Goal: Communication & Community: Answer question/provide support

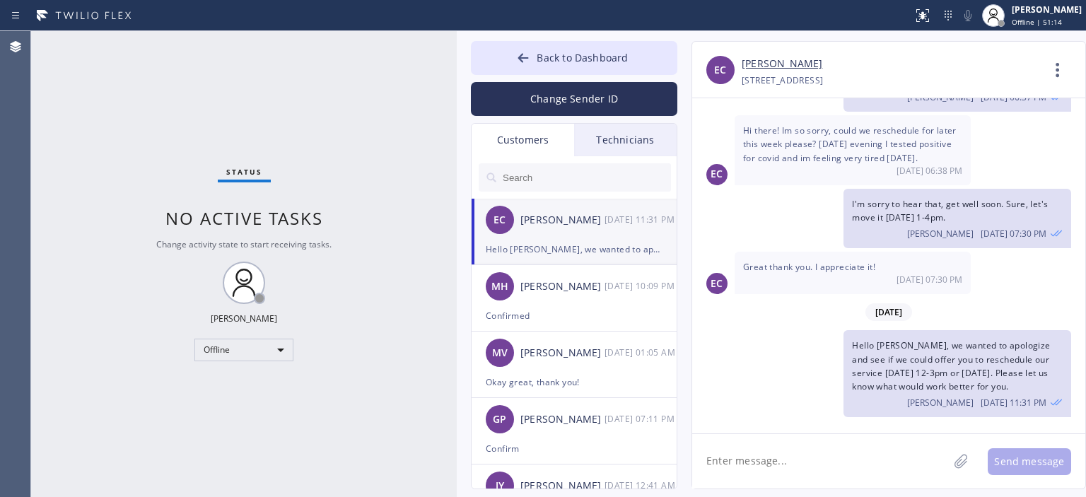
click at [600, 241] on div "Hello [PERSON_NAME], we wanted to apologize and see if we could offer you to re…" at bounding box center [574, 249] width 177 height 16
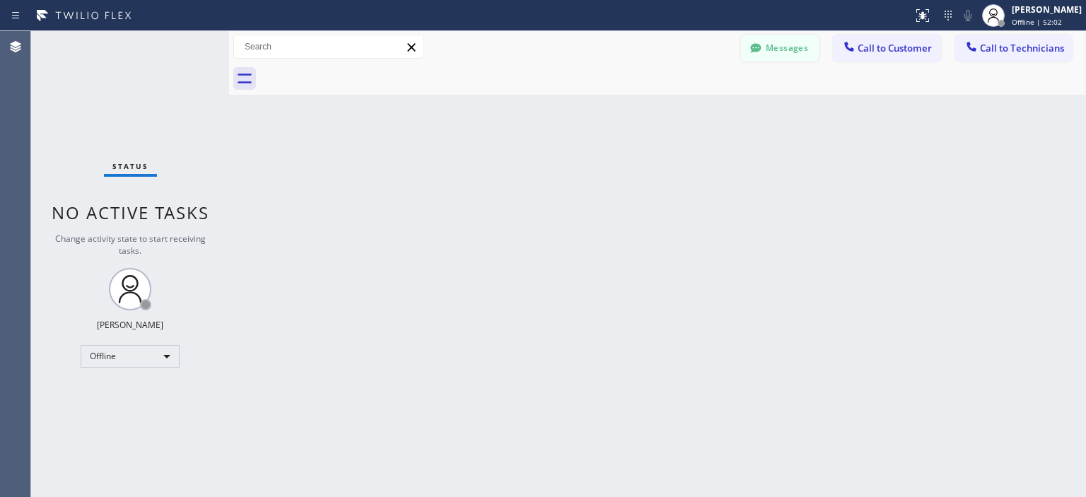
click at [782, 55] on button "Messages" at bounding box center [780, 48] width 78 height 27
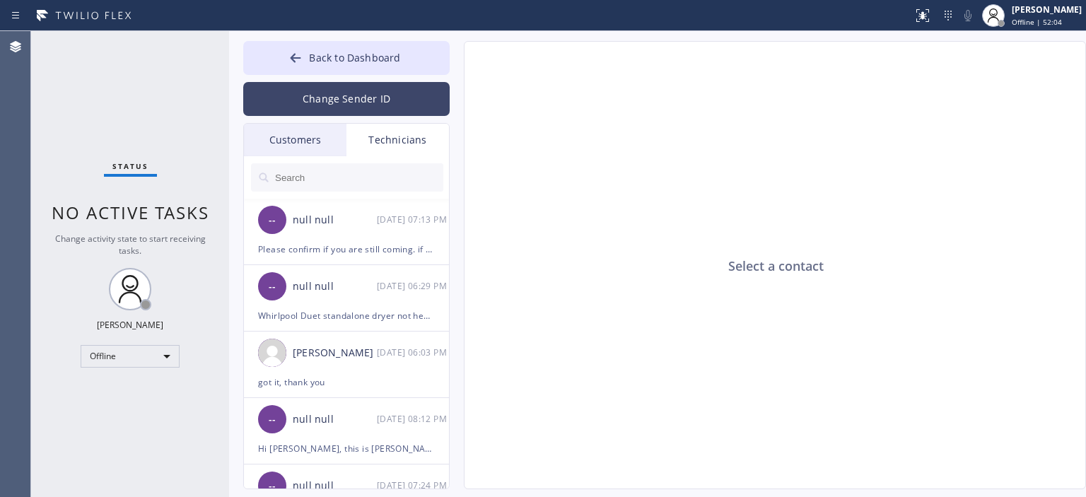
click at [325, 87] on button "Change Sender ID" at bounding box center [346, 99] width 207 height 34
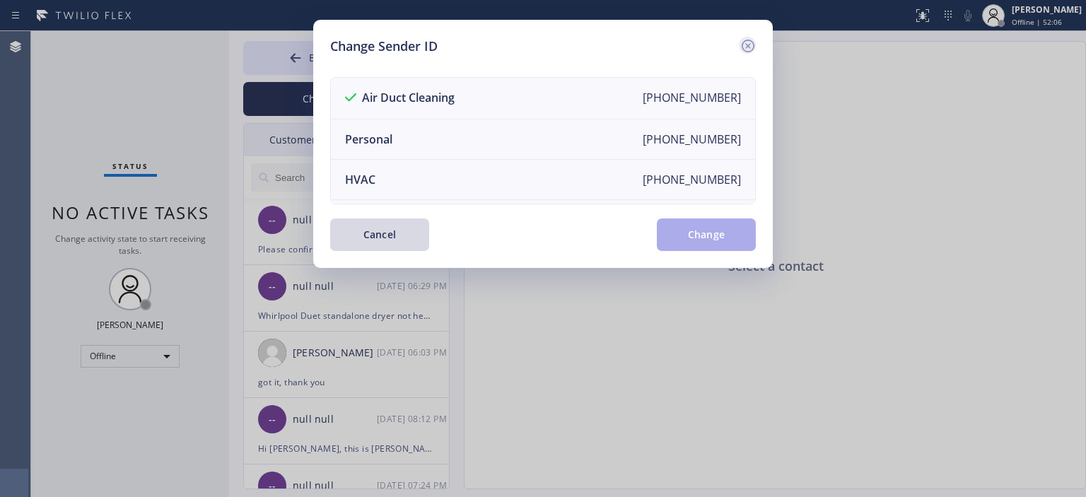
click at [744, 47] on icon at bounding box center [748, 45] width 17 height 17
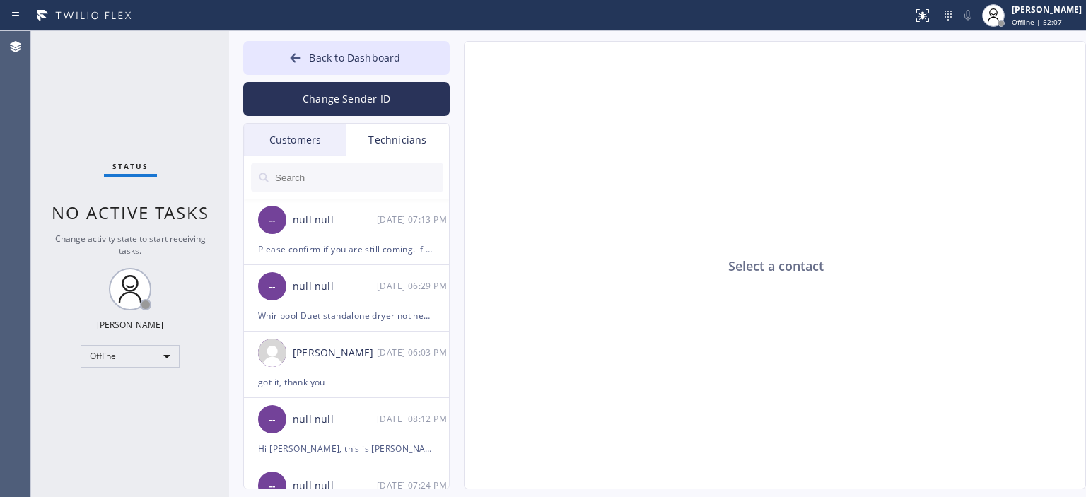
click at [300, 140] on div "Customers" at bounding box center [295, 140] width 103 height 33
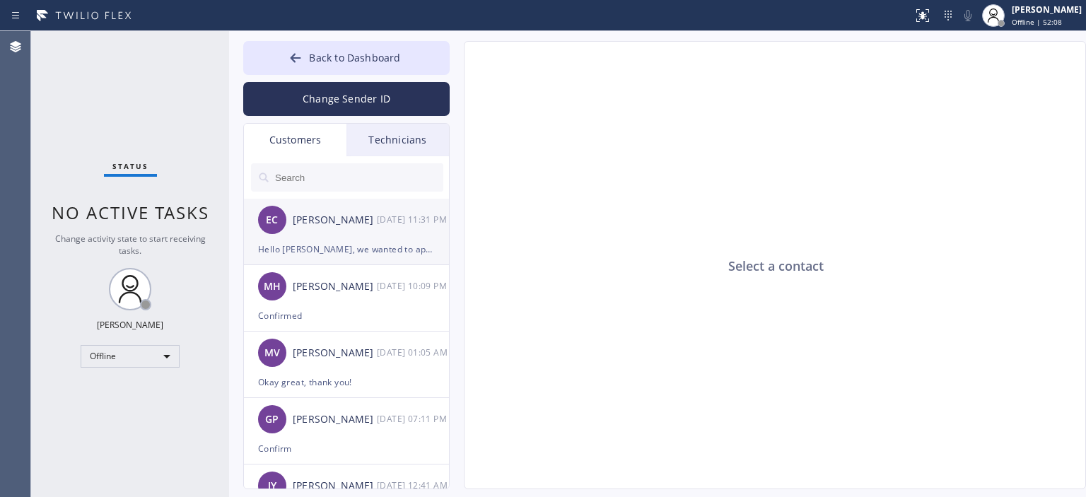
click at [342, 223] on div "[PERSON_NAME]" at bounding box center [335, 220] width 84 height 16
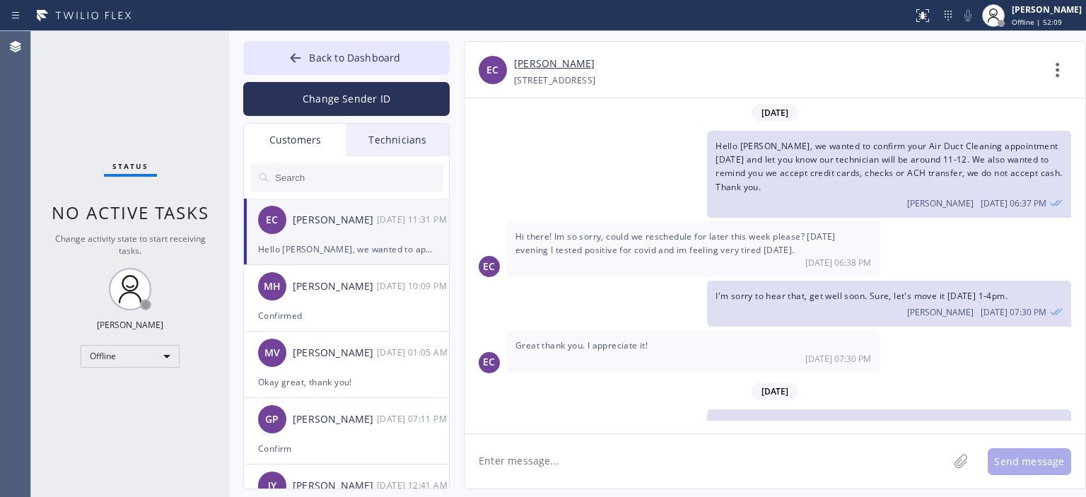
scroll to position [59, 0]
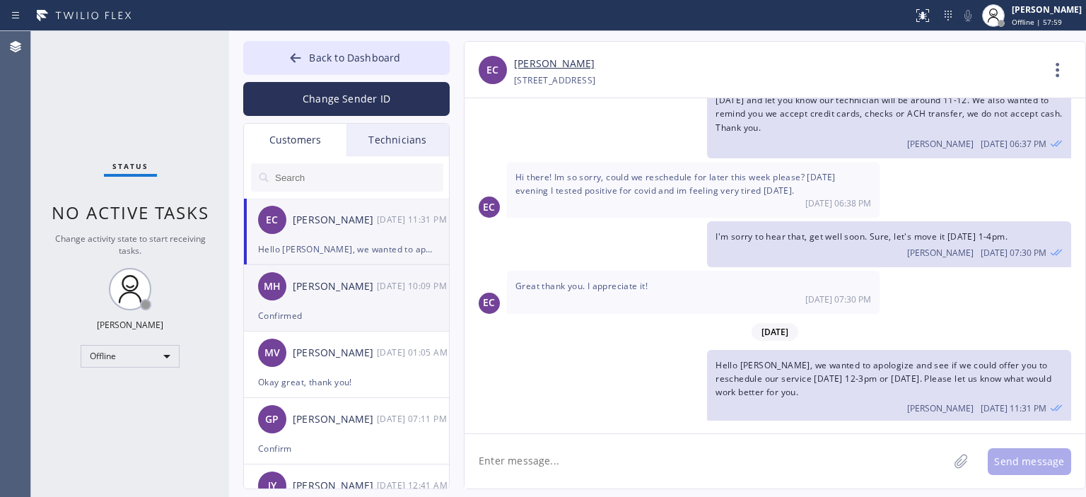
click at [337, 289] on div "[PERSON_NAME]" at bounding box center [335, 287] width 84 height 16
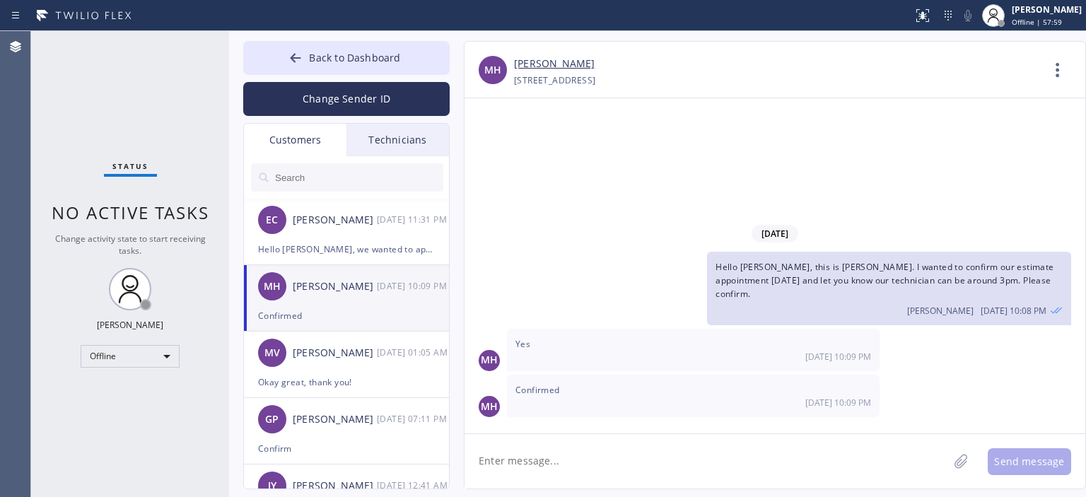
scroll to position [0, 0]
click at [545, 466] on textarea at bounding box center [707, 461] width 484 height 54
click at [1049, 376] on div "MH Confirmed 08/29 10:09 PM" at bounding box center [775, 396] width 621 height 42
click at [593, 470] on textarea "hello Moe," at bounding box center [719, 461] width 509 height 54
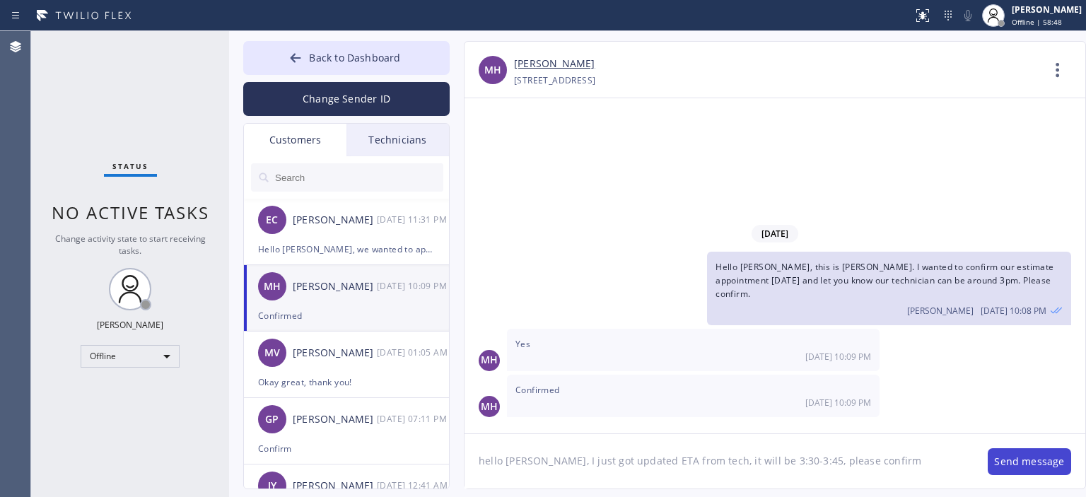
type textarea "hello Moe, I just got updated ETA from tech, it will be 3:30-3:45, please confi…"
click at [1044, 452] on button "Send message" at bounding box center [1029, 461] width 83 height 27
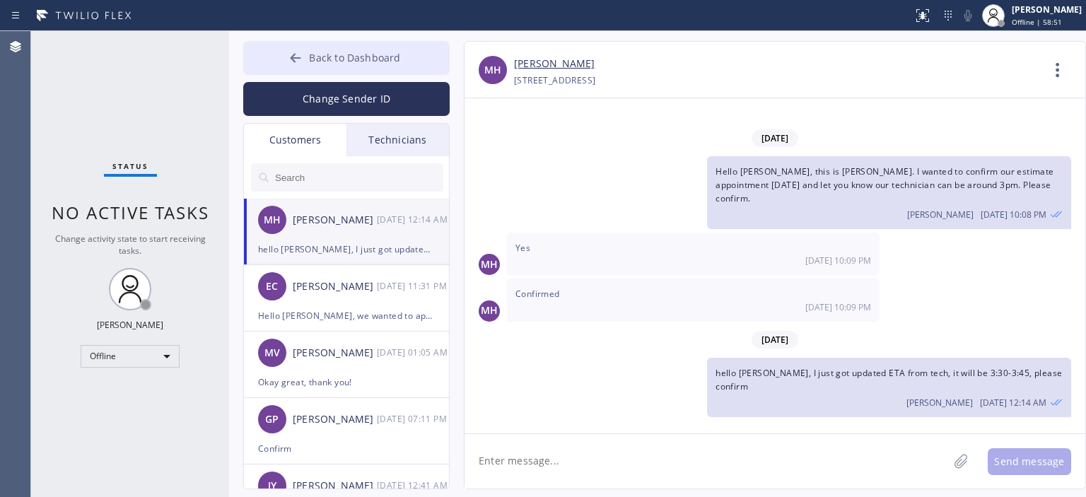
click at [298, 56] on icon at bounding box center [296, 58] width 14 height 14
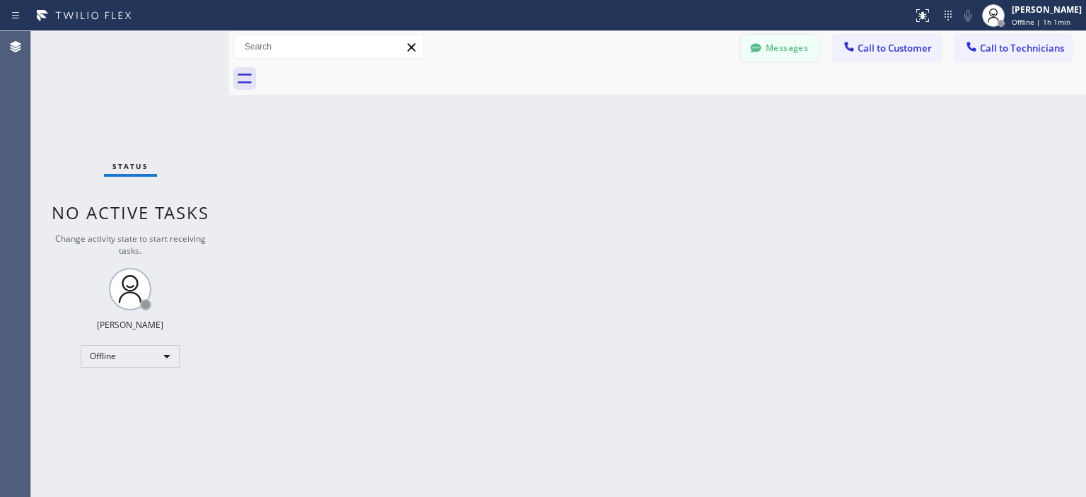
click at [771, 48] on button "Messages" at bounding box center [780, 48] width 78 height 27
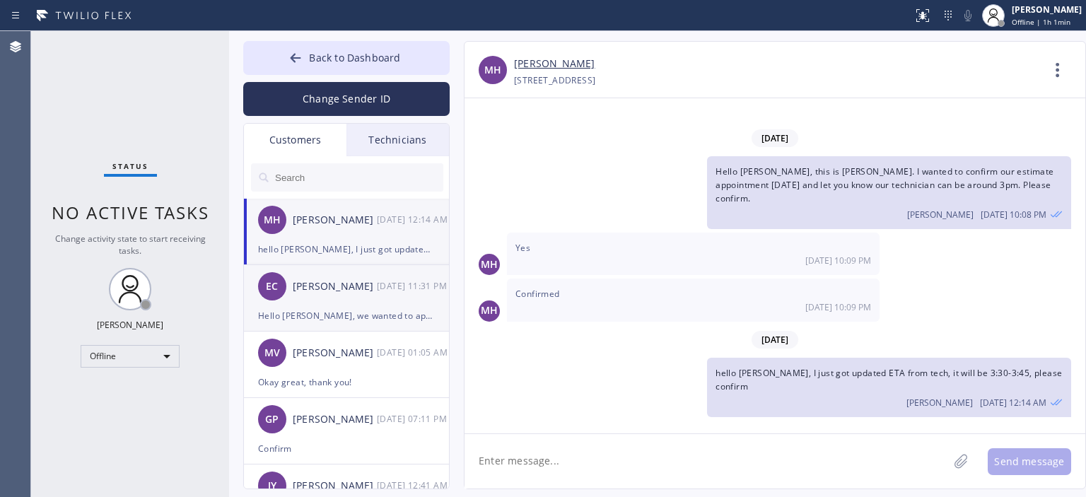
click at [329, 295] on div "EC Eduardo Cardenas 08/29 11:31 PM" at bounding box center [347, 286] width 207 height 42
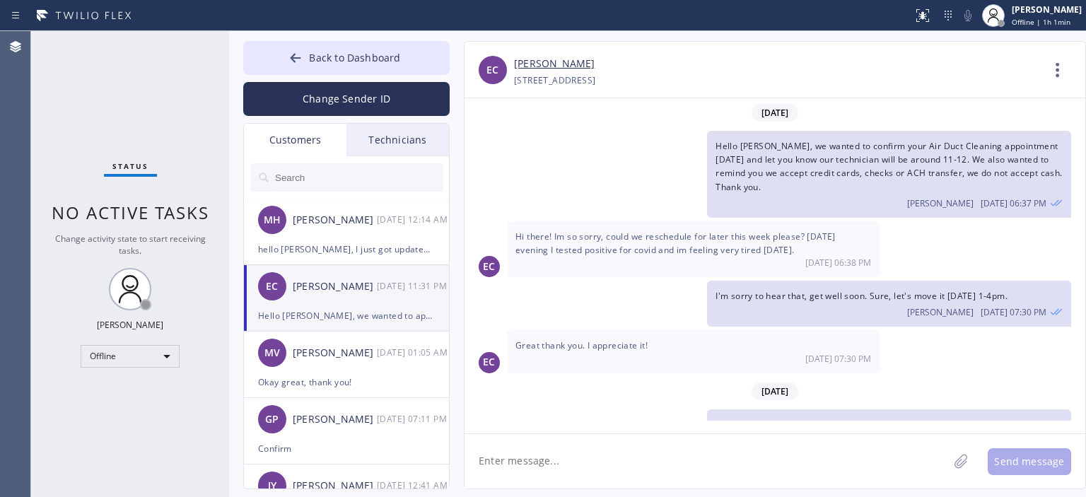
scroll to position [59, 0]
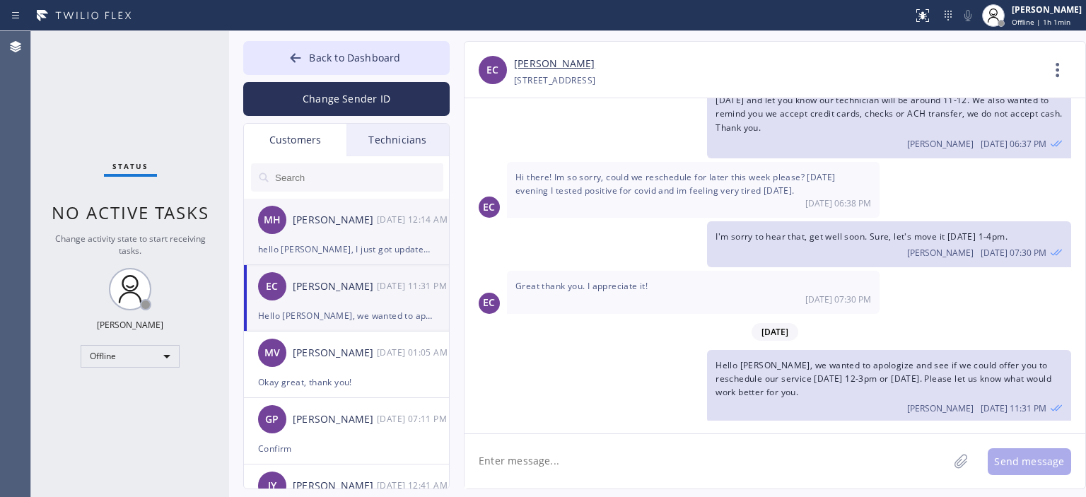
click at [348, 254] on div "hello Moe, I just got updated ETA from tech, it will be 3:30-3:45, please confi…" at bounding box center [346, 249] width 177 height 16
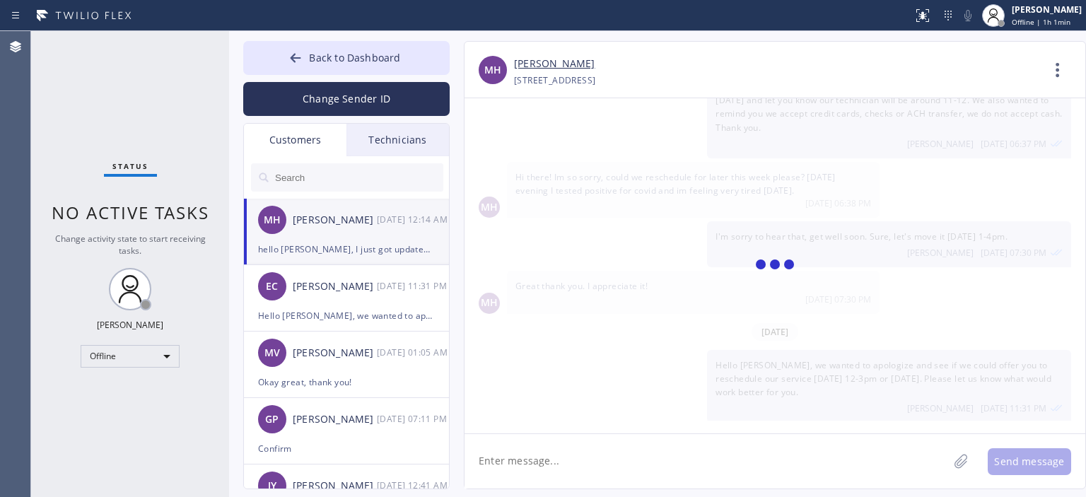
scroll to position [0, 0]
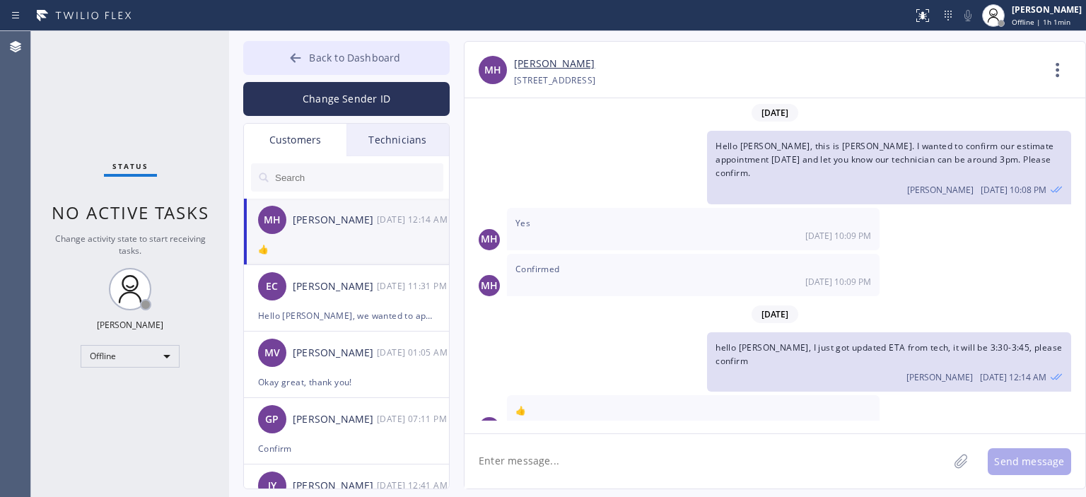
click at [284, 56] on button "Back to Dashboard" at bounding box center [346, 58] width 207 height 34
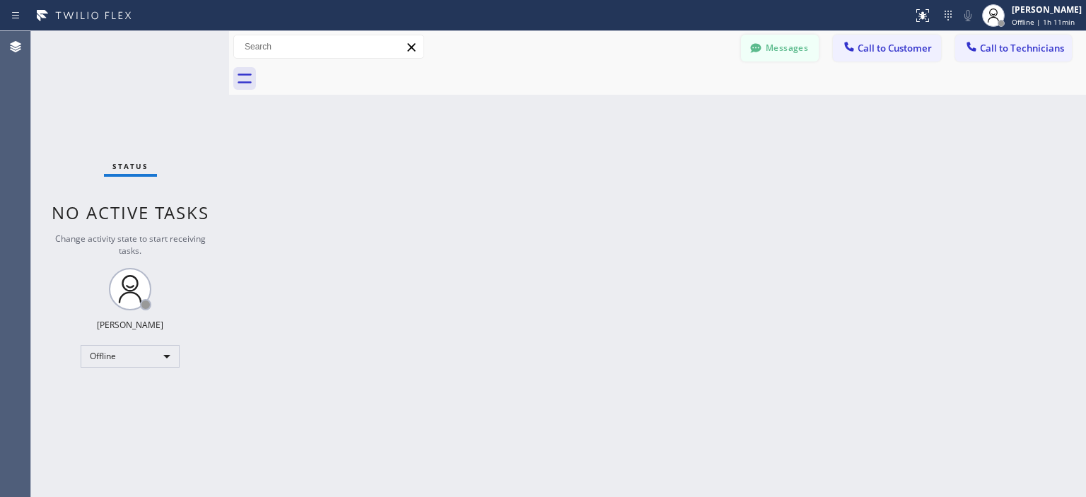
click at [780, 52] on button "Messages" at bounding box center [780, 48] width 78 height 27
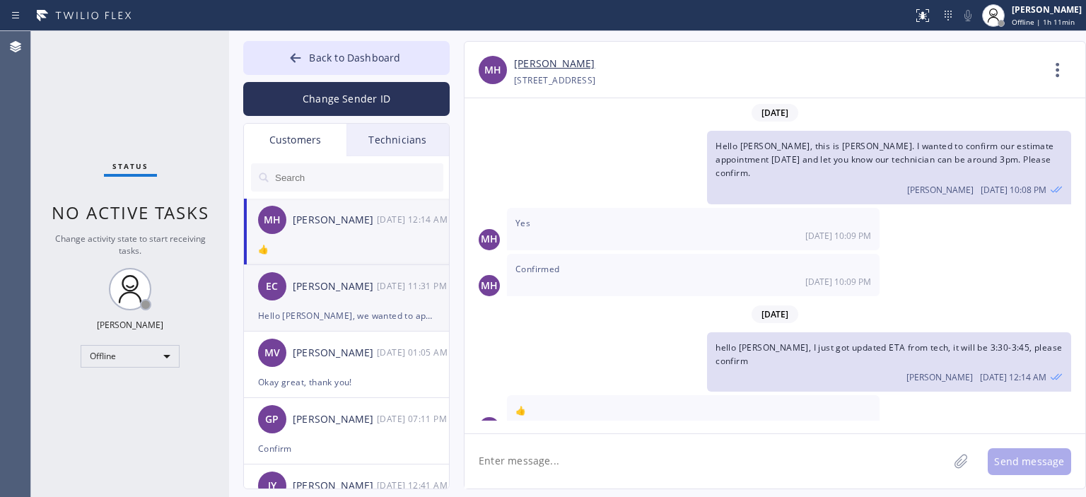
click at [315, 293] on div "[PERSON_NAME]" at bounding box center [335, 287] width 84 height 16
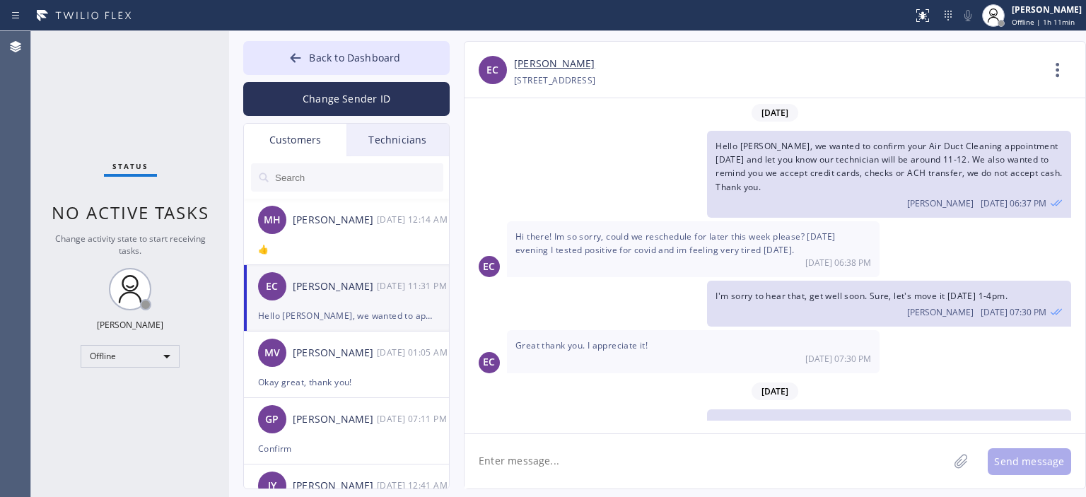
scroll to position [59, 0]
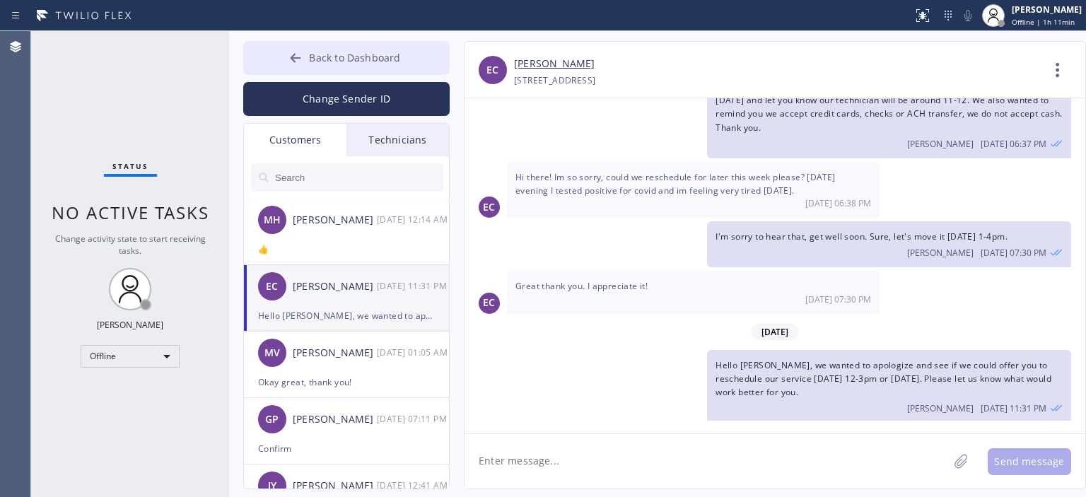
click at [288, 52] on div at bounding box center [295, 59] width 17 height 17
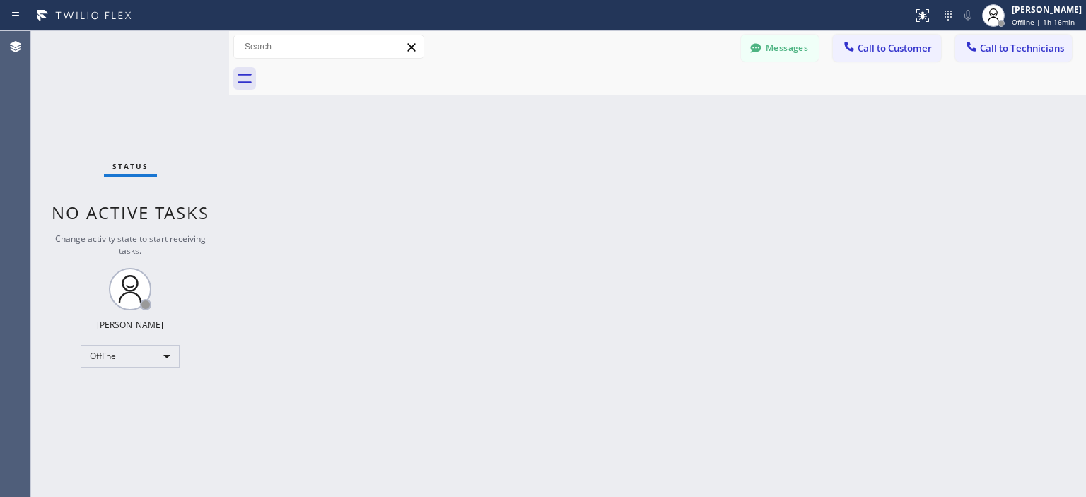
click at [54, 109] on div "Status No active tasks Change activity state to start receiving tasks. Vasyl Ku…" at bounding box center [130, 264] width 198 height 466
